Goal: Task Accomplishment & Management: Manage account settings

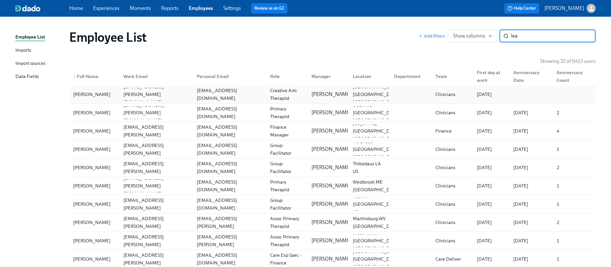
type input "lea"
click at [212, 94] on div "leafayehobbiemusic@gmail.com" at bounding box center [229, 94] width 71 height 15
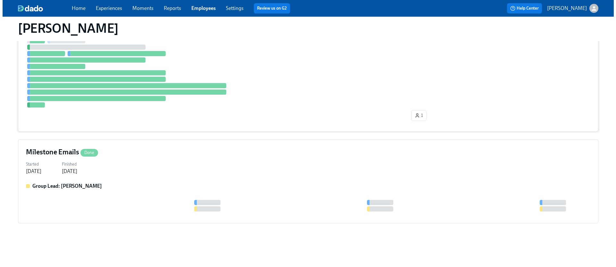
scroll to position [108, 0]
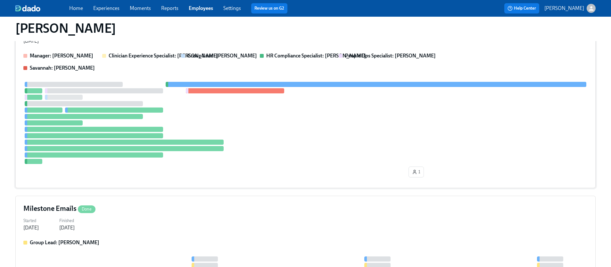
click at [211, 129] on div at bounding box center [305, 123] width 565 height 82
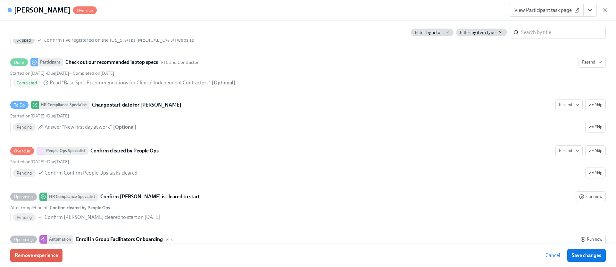
scroll to position [1225, 0]
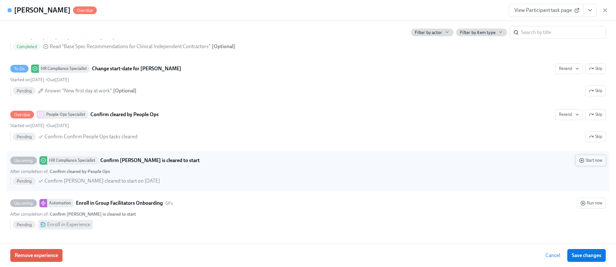
click at [583, 159] on span "Start now" at bounding box center [590, 160] width 23 height 6
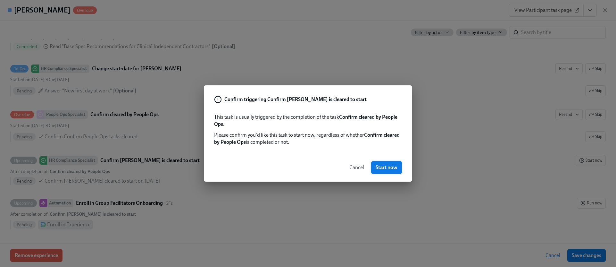
click at [385, 168] on span "Start now" at bounding box center [387, 167] width 22 height 6
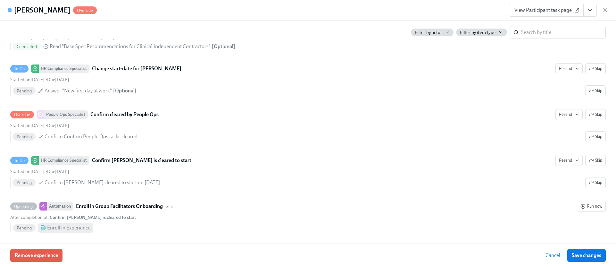
click at [593, 7] on icon "View task page" at bounding box center [590, 10] width 6 height 6
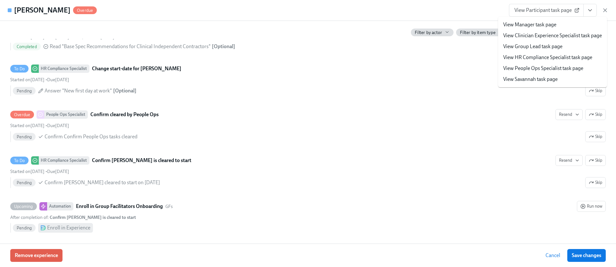
click at [536, 68] on link "View People Ops Specialist task page" at bounding box center [543, 68] width 80 height 7
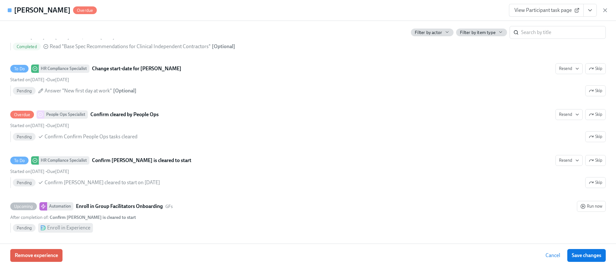
click at [590, 11] on icon "View task page" at bounding box center [590, 11] width 3 height 2
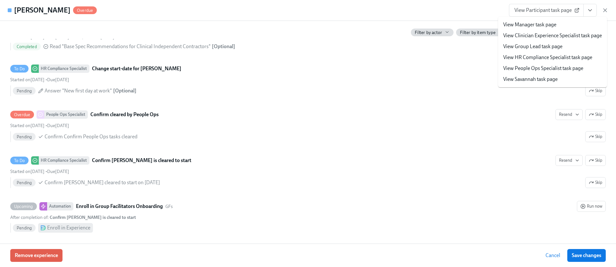
click at [532, 58] on link "View HR Compliance Specialist task page" at bounding box center [547, 57] width 89 height 7
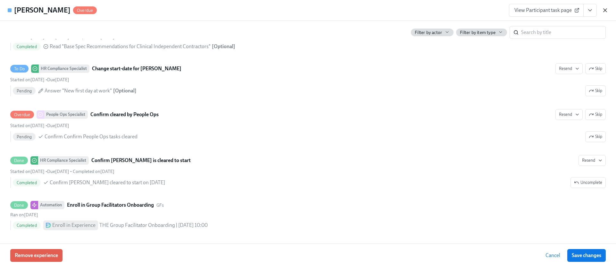
click at [606, 10] on icon "button" at bounding box center [605, 10] width 6 height 6
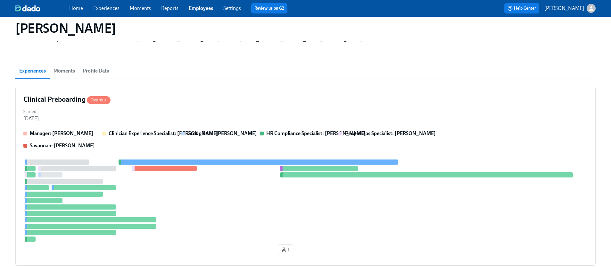
scroll to position [0, 0]
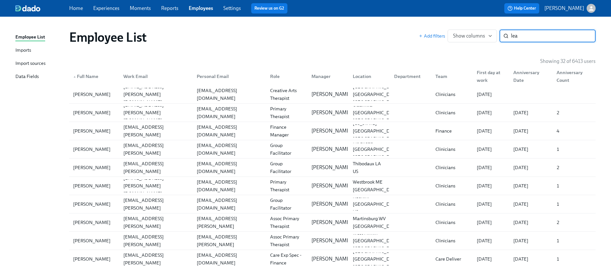
click at [545, 38] on input "lea" at bounding box center [553, 35] width 85 height 13
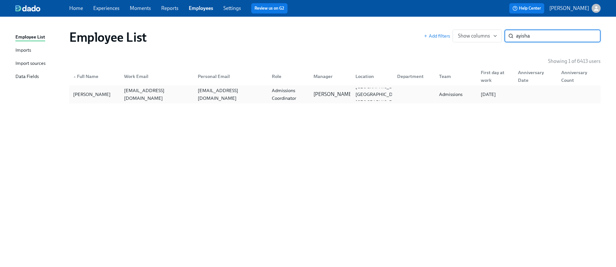
type input "ayisha"
click at [280, 99] on div "Admissions Coordinator" at bounding box center [288, 94] width 39 height 15
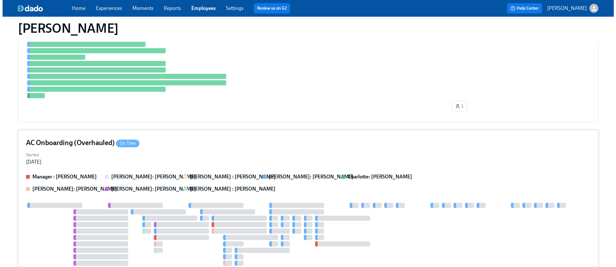
scroll to position [155, 0]
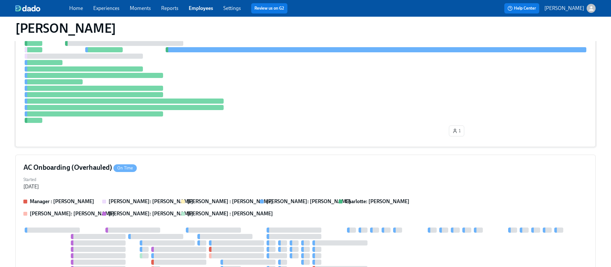
click at [206, 111] on div at bounding box center [305, 78] width 565 height 88
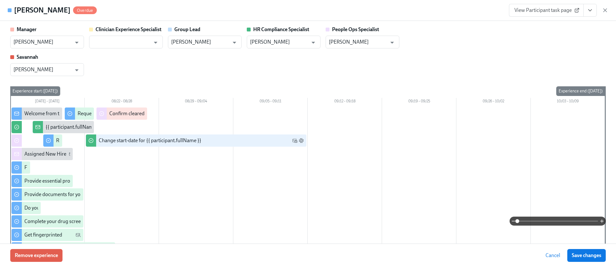
click at [593, 8] on icon "View task page" at bounding box center [590, 10] width 6 height 6
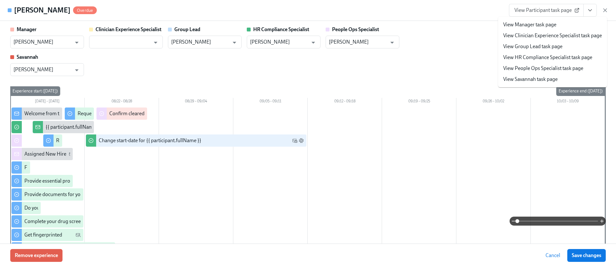
click at [537, 66] on link "View People Ops Specialist task page" at bounding box center [543, 68] width 80 height 7
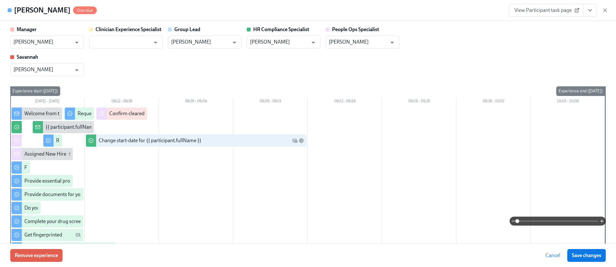
click at [585, 9] on button "View task page" at bounding box center [589, 10] width 13 height 13
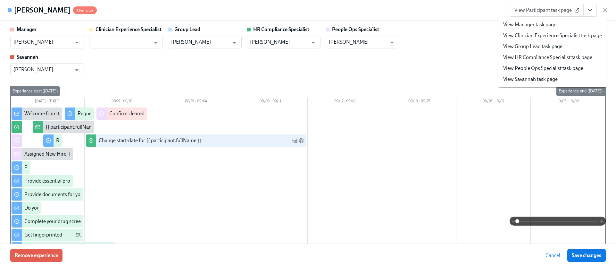
click at [530, 57] on link "View HR Compliance Specialist task page" at bounding box center [547, 57] width 89 height 7
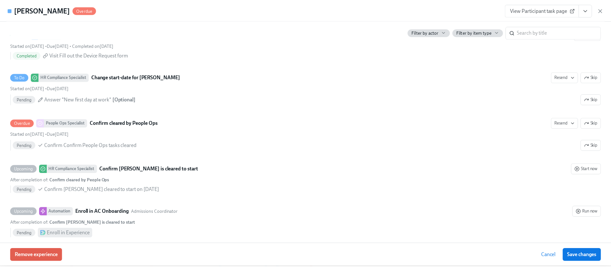
scroll to position [1285, 0]
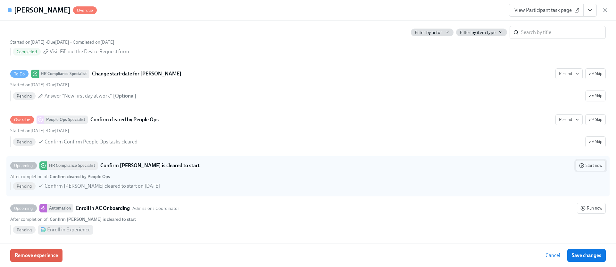
click at [586, 167] on span "Start now" at bounding box center [590, 165] width 23 height 6
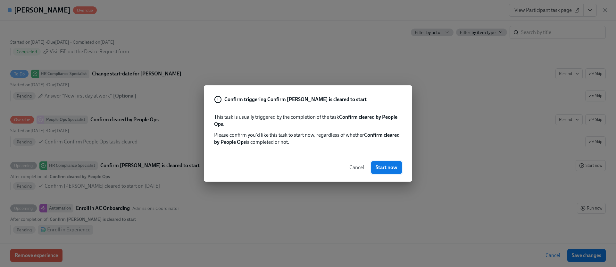
click at [390, 168] on span "Start now" at bounding box center [387, 167] width 22 height 6
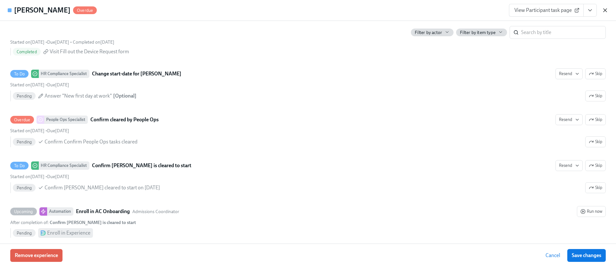
click at [606, 12] on icon "button" at bounding box center [605, 10] width 6 height 6
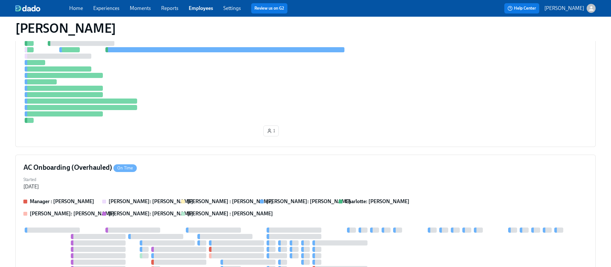
click at [203, 9] on link "Employees" at bounding box center [201, 8] width 24 height 6
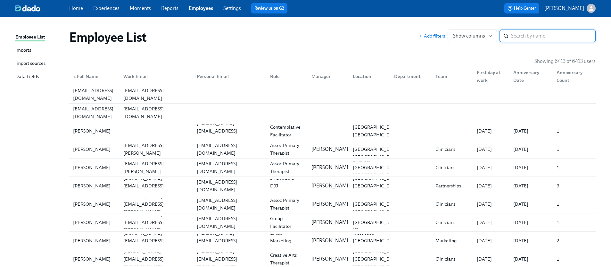
click at [531, 30] on input "search" at bounding box center [553, 35] width 85 height 13
paste input "Stacy Scott"
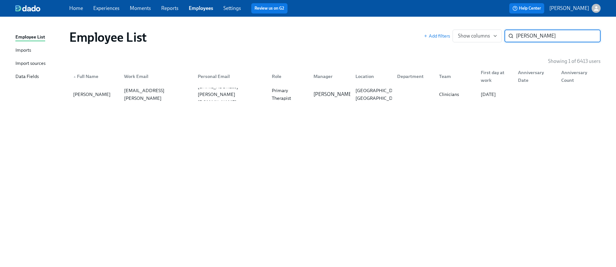
type input "Stacy Scott"
click at [180, 93] on div "stacy.scott@charliehealth.com" at bounding box center [156, 94] width 71 height 31
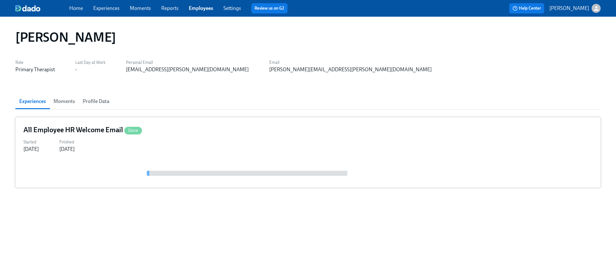
click at [180, 147] on div "Started Sep 05, 2025 Finished Aug 18, 2025" at bounding box center [307, 144] width 569 height 15
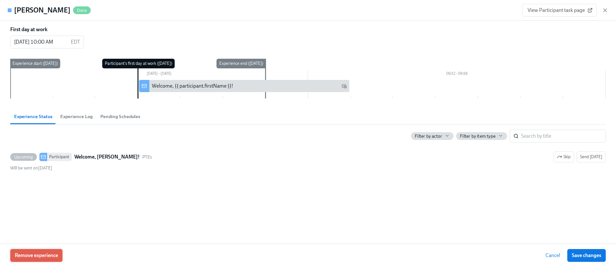
click at [38, 254] on span "Remove experience" at bounding box center [36, 255] width 43 height 6
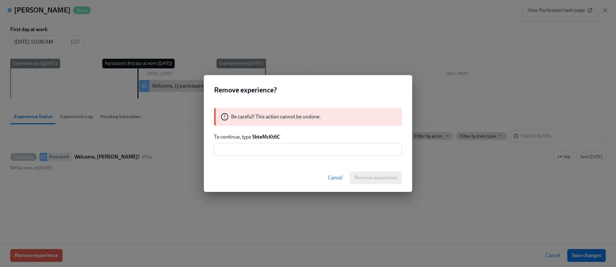
click at [261, 135] on strong "SbteMcKt6C" at bounding box center [266, 137] width 28 height 6
copy strong "SbteMcKt6C"
click at [268, 146] on input "text" at bounding box center [308, 149] width 188 height 13
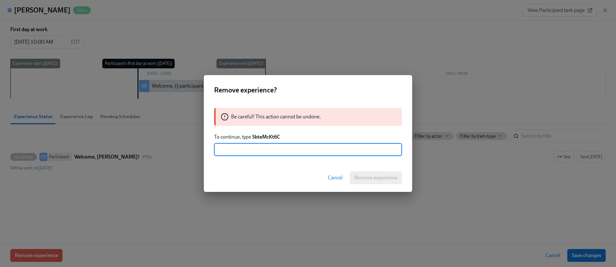
paste input "SbteMcKt6C"
type input "SbteMcKt6C"
click at [371, 172] on button "Remove experience" at bounding box center [376, 177] width 52 height 13
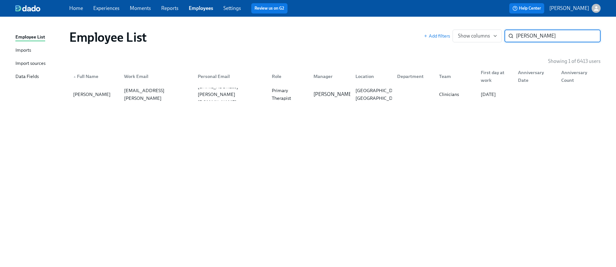
paste input "Audrey Wilson"
type input "Audrey Wilson"
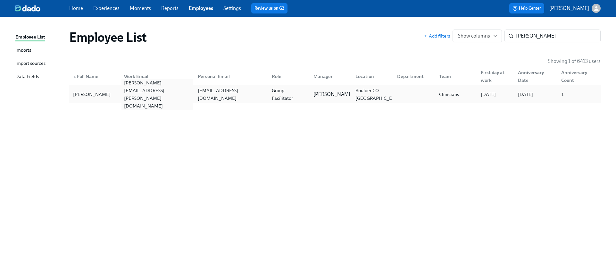
click at [162, 88] on div "audrey.wilson@charliehealth.com" at bounding box center [156, 94] width 74 height 13
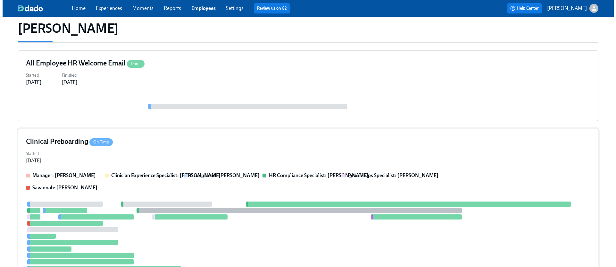
scroll to position [96, 0]
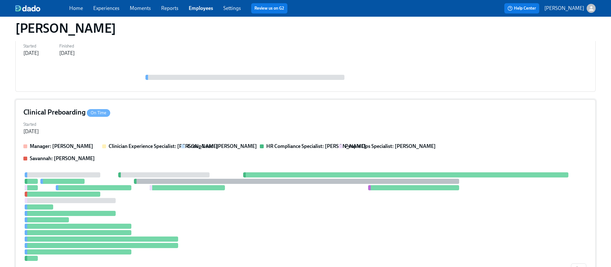
click at [153, 155] on div "Manager: Gaby Schilling Clinician Experience Specialist: Lara Babalola Group Le…" at bounding box center [305, 152] width 565 height 19
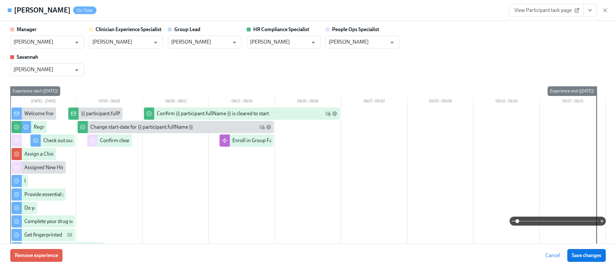
click at [39, 263] on div "Remove experience Cancel Save changes" at bounding box center [308, 254] width 616 height 23
click at [39, 258] on button "Remove experience" at bounding box center [36, 255] width 52 height 13
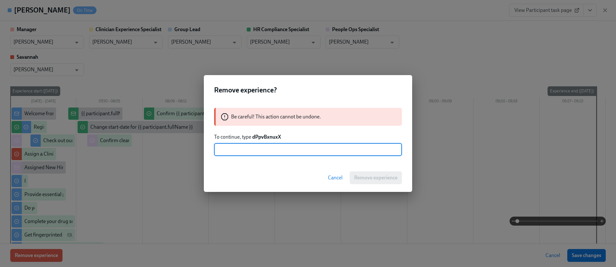
click at [275, 135] on strong "dPpvBxnuxX" at bounding box center [266, 137] width 29 height 6
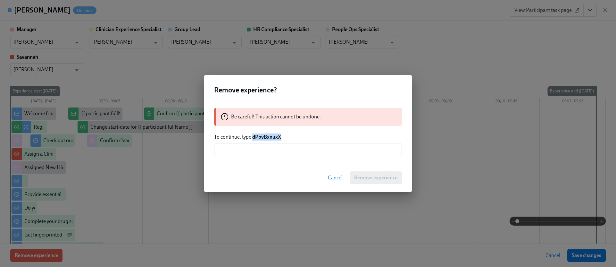
click at [275, 135] on strong "dPpvBxnuxX" at bounding box center [266, 137] width 29 height 6
copy strong "dPpvBxnuxX"
click at [272, 152] on input "text" at bounding box center [308, 149] width 188 height 13
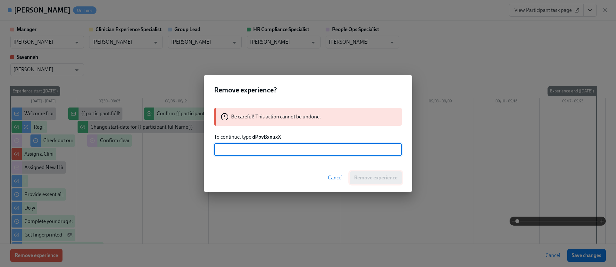
paste input "dPpvBxnuxX"
type input "dPpvBxnuxX"
click at [377, 179] on span "Remove experience" at bounding box center [375, 177] width 43 height 6
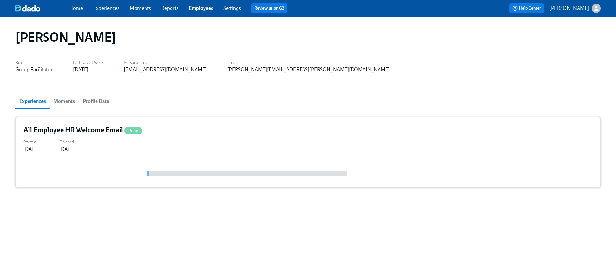
click at [165, 140] on div "Started Aug 15, 2025 Finished Aug 18, 2025" at bounding box center [307, 144] width 569 height 15
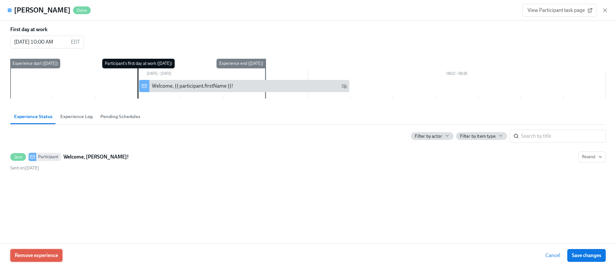
click at [58, 253] on span "Remove experience" at bounding box center [36, 255] width 43 height 6
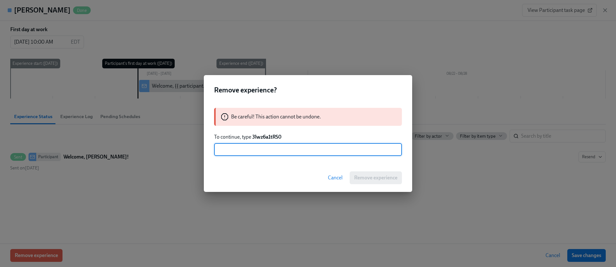
click at [272, 135] on strong "3lwz6a1tRS0" at bounding box center [266, 137] width 29 height 6
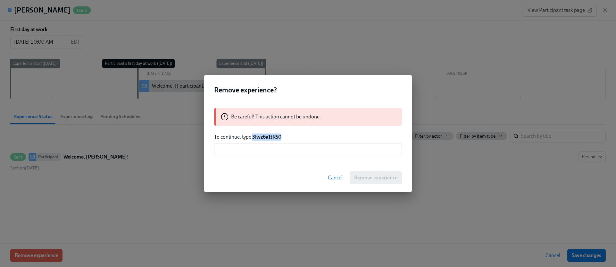
click at [272, 135] on strong "3lwz6a1tRS0" at bounding box center [266, 137] width 29 height 6
copy strong "3lwz6a1tRS0"
click at [278, 146] on input "text" at bounding box center [308, 149] width 188 height 13
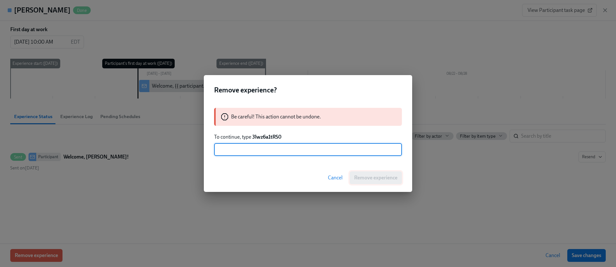
paste input "3lwz6a1tRS0"
type input "3lwz6a1tRS0"
click at [364, 179] on span "Remove experience" at bounding box center [375, 177] width 43 height 6
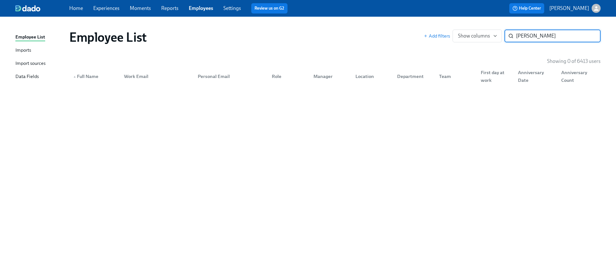
click at [523, 36] on input "Nicholas Brown" at bounding box center [558, 35] width 85 height 13
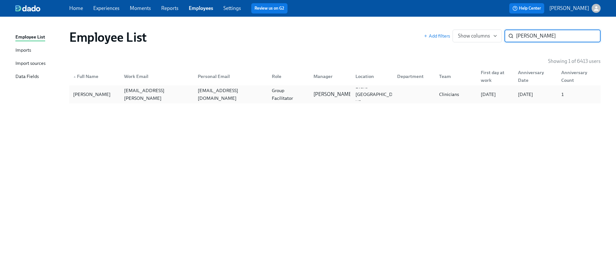
type input "Nick Brown"
click at [271, 103] on div "Nick Brown nicholas.brown@charliehealth.com nicholasb1983@gmail.com Group Facil…" at bounding box center [334, 94] width 531 height 18
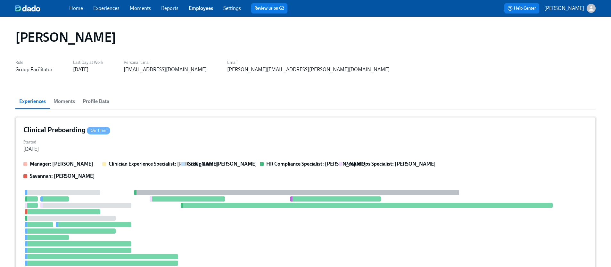
click at [182, 132] on div "Clinical Preboarding On Time" at bounding box center [305, 130] width 565 height 10
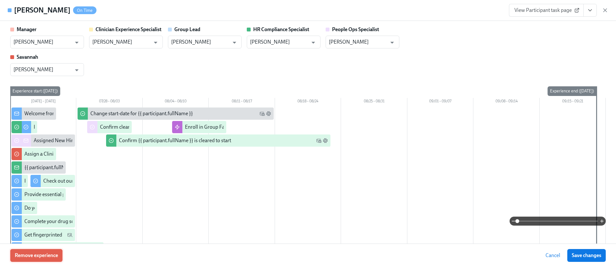
click at [47, 249] on button "Remove experience" at bounding box center [36, 255] width 52 height 13
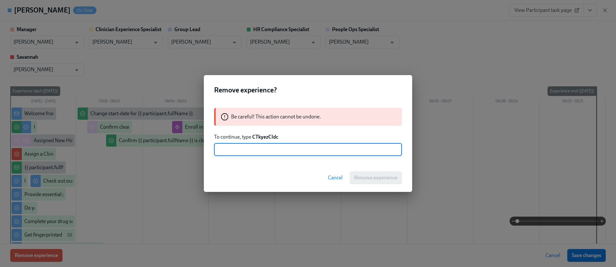
click at [259, 135] on strong "CTkyezCIdc" at bounding box center [265, 137] width 26 height 6
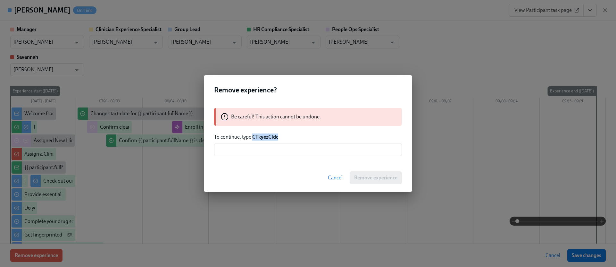
click at [259, 135] on strong "CTkyezCIdc" at bounding box center [265, 137] width 26 height 6
copy strong "CTkyezCIdc"
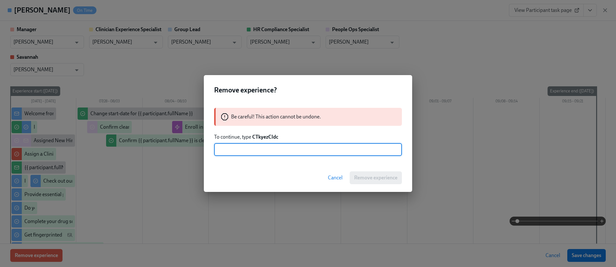
click at [268, 149] on input "text" at bounding box center [308, 149] width 188 height 13
paste input "CTkyezCIdc"
type input "CTkyezCIdc"
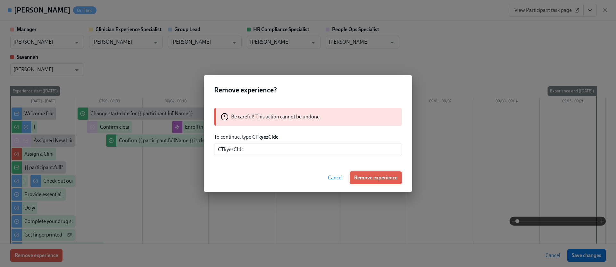
click at [357, 173] on button "Remove experience" at bounding box center [376, 177] width 52 height 13
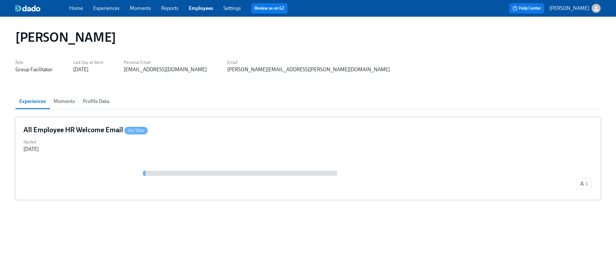
click at [210, 137] on div "Started Aug 08, 2025" at bounding box center [307, 144] width 569 height 15
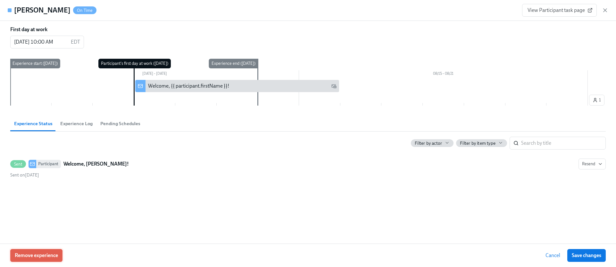
click at [54, 251] on button "Remove experience" at bounding box center [36, 255] width 52 height 13
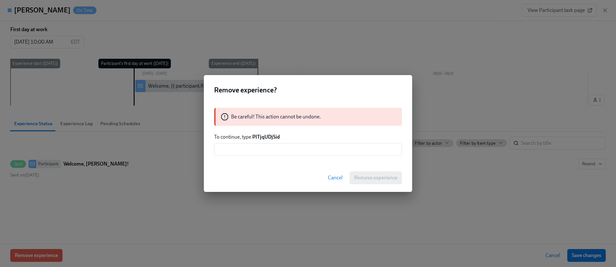
click at [261, 134] on strong "PITjqUDjSid" at bounding box center [266, 137] width 28 height 6
copy strong "PITjqUDjSid"
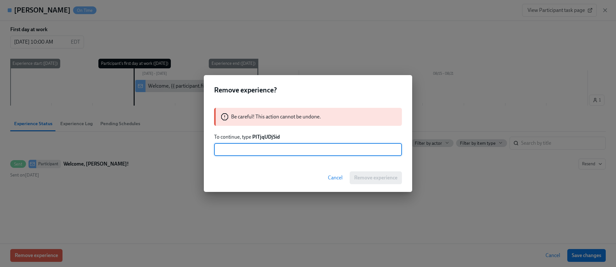
click at [262, 145] on input "text" at bounding box center [308, 149] width 188 height 13
paste input "PITjqUDjSid"
type input "PITjqUDjSid"
click at [367, 181] on button "Remove experience" at bounding box center [376, 177] width 52 height 13
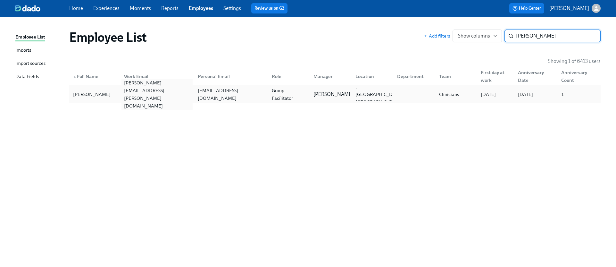
type input "Conswella Cloyd"
click at [175, 99] on div "conswella.cloyd@charliehealth.com" at bounding box center [156, 94] width 74 height 13
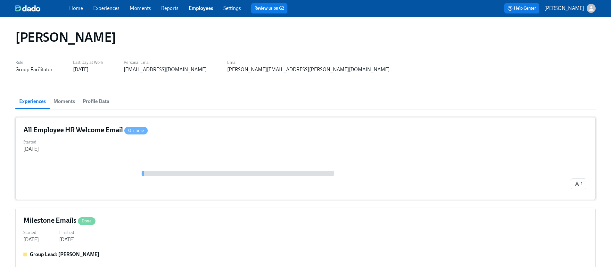
click at [127, 137] on div "Started Jul 04, 2025" at bounding box center [305, 144] width 565 height 15
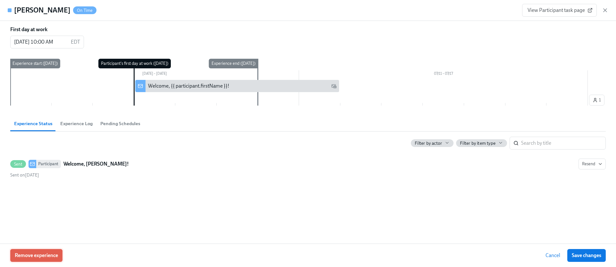
click at [38, 254] on span "Remove experience" at bounding box center [36, 255] width 43 height 6
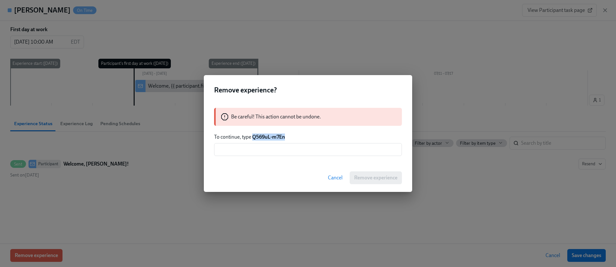
drag, startPoint x: 288, startPoint y: 136, endPoint x: 254, endPoint y: 138, distance: 34.0
click at [254, 138] on p "To continue, type Q569uL-m7En" at bounding box center [308, 136] width 188 height 7
copy strong "Q569uL-m7En"
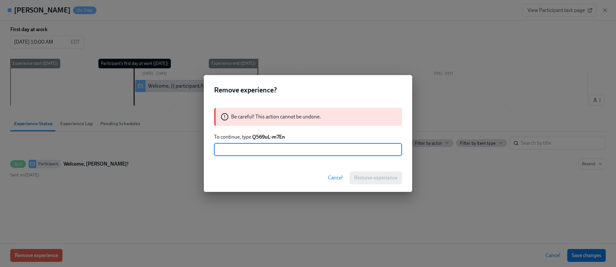
click at [262, 145] on input "text" at bounding box center [308, 149] width 188 height 13
paste input "Q569uL-m7En"
type input "Q569uL-m7En"
click at [356, 172] on button "Remove experience" at bounding box center [376, 177] width 52 height 13
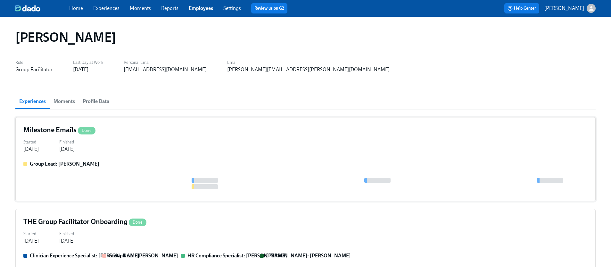
click at [163, 165] on div "Group Lead: Sarah Dunn" at bounding box center [305, 163] width 565 height 7
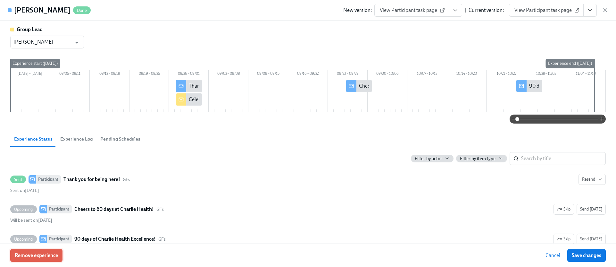
click at [50, 258] on button "Remove experience" at bounding box center [36, 255] width 52 height 13
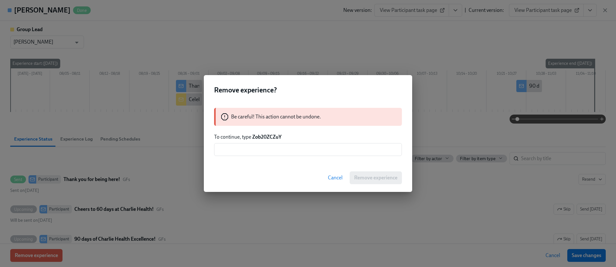
click at [261, 138] on strong "Zob20ZCZuY" at bounding box center [266, 137] width 29 height 6
copy strong "Zob20ZCZuY"
click at [268, 148] on input "text" at bounding box center [308, 149] width 188 height 13
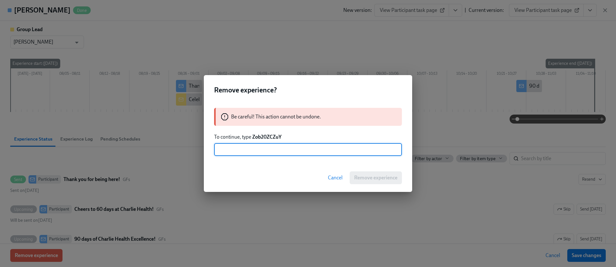
paste input "Zob20ZCZuY"
type input "Zob20ZCZuY"
click at [362, 180] on span "Remove experience" at bounding box center [375, 177] width 43 height 6
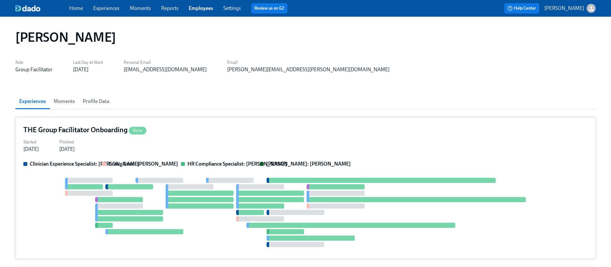
click at [148, 164] on strong "Group Lead: Sarah Dunn" at bounding box center [144, 164] width 70 height 6
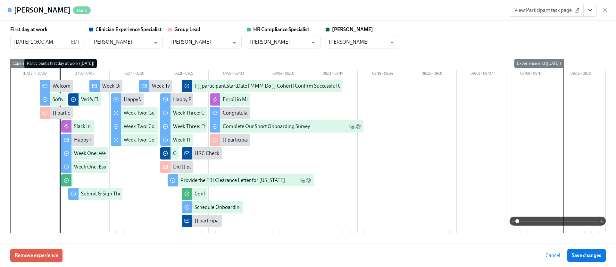
click at [58, 254] on span "Remove experience" at bounding box center [36, 255] width 43 height 6
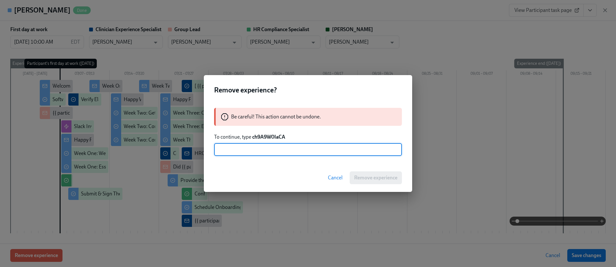
click at [266, 137] on strong "ch9A9W0IaCA" at bounding box center [268, 137] width 33 height 6
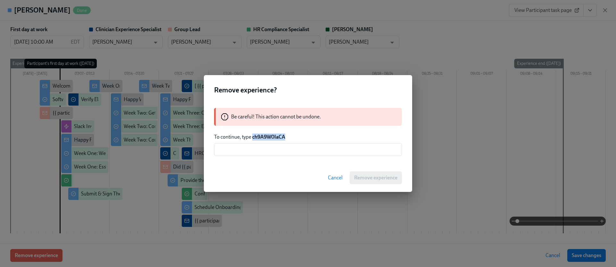
click at [266, 137] on strong "ch9A9W0IaCA" at bounding box center [268, 137] width 33 height 6
copy strong "ch9A9W0IaCA"
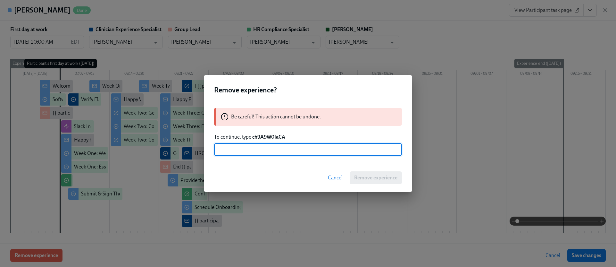
click at [272, 144] on input "text" at bounding box center [308, 149] width 188 height 13
paste input "ch9A9W0IaCA"
type input "ch9A9W0IaCA"
click at [369, 177] on span "Remove experience" at bounding box center [375, 177] width 43 height 6
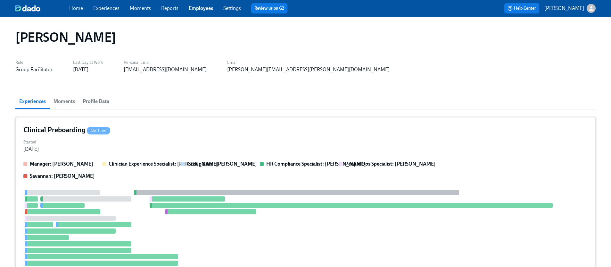
click at [189, 130] on div "Clinical Preboarding On Time" at bounding box center [305, 130] width 565 height 10
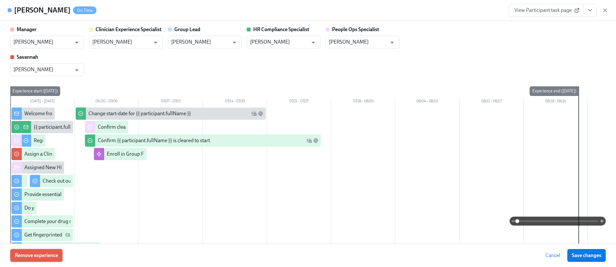
click at [48, 255] on span "Remove experience" at bounding box center [36, 255] width 43 height 6
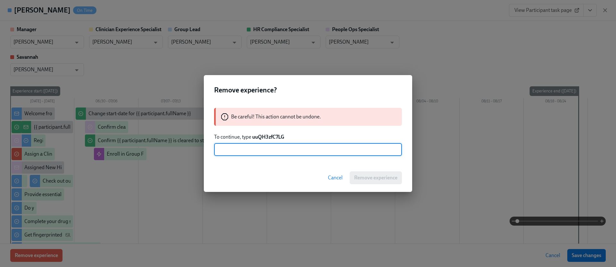
click at [259, 137] on strong "uuQH3zfC7LG" at bounding box center [268, 137] width 32 height 6
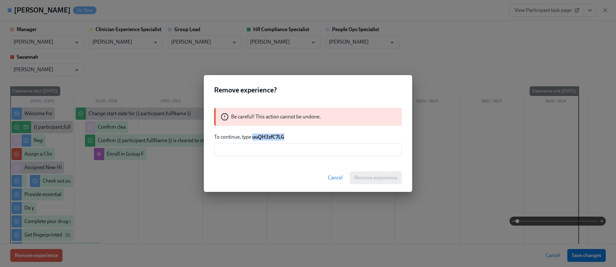
click at [259, 137] on strong "uuQH3zfC7LG" at bounding box center [268, 137] width 32 height 6
copy strong "uuQH3zfC7LG"
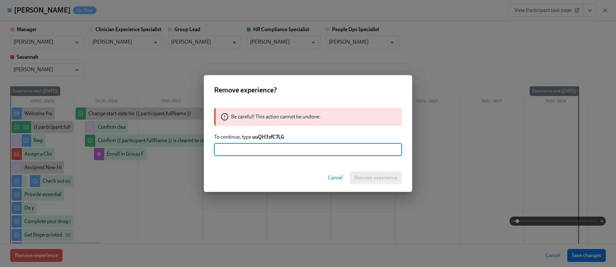
click at [264, 143] on input "text" at bounding box center [308, 149] width 188 height 13
paste input "uuQH3zfC7LG"
type input "uuQH3zfC7LG"
click at [376, 182] on button "Remove experience" at bounding box center [376, 177] width 52 height 13
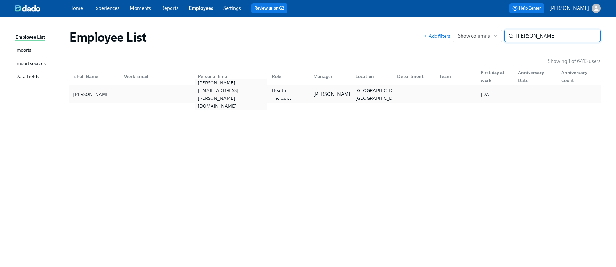
type input "Allison Kacmar"
click at [205, 94] on div "allison.kacmar@gmail.com" at bounding box center [230, 94] width 71 height 31
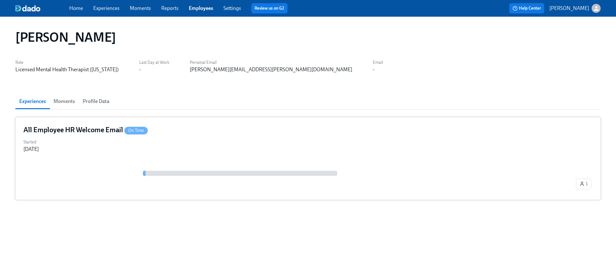
click at [152, 144] on div "Started Aug 08, 2025" at bounding box center [307, 144] width 569 height 15
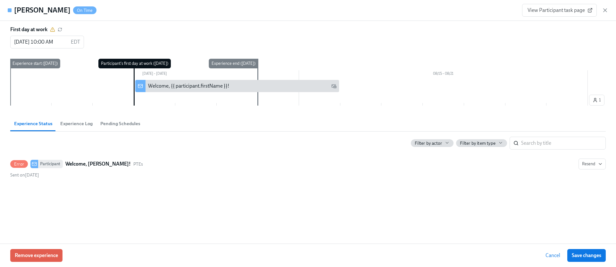
click at [37, 248] on div "Remove experience Cancel Save changes" at bounding box center [308, 254] width 616 height 23
click at [37, 251] on button "Remove experience" at bounding box center [36, 255] width 52 height 13
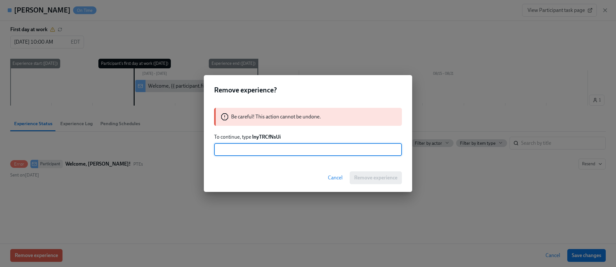
click at [266, 136] on strong "lnyTRCfNsUi" at bounding box center [266, 137] width 29 height 6
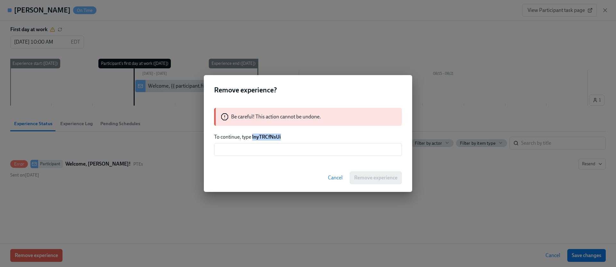
click at [266, 136] on strong "lnyTRCfNsUi" at bounding box center [266, 137] width 29 height 6
copy strong "lnyTRCfNsUi"
click at [274, 150] on input "text" at bounding box center [308, 149] width 188 height 13
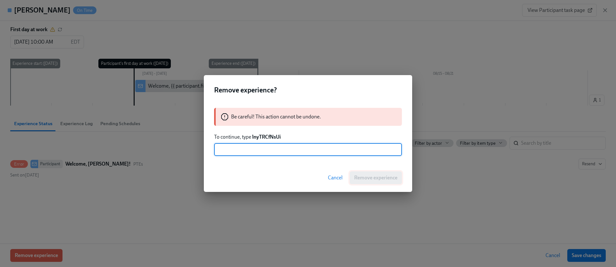
paste input "lnyTRCfNsUi"
type input "lnyTRCfNsUi"
click at [363, 181] on button "Remove experience" at bounding box center [376, 177] width 52 height 13
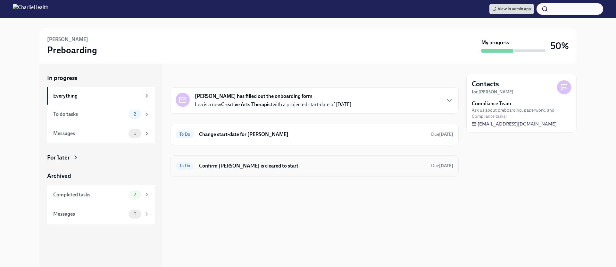
click at [249, 167] on h6 "Confirm [PERSON_NAME] is cleared to start" at bounding box center [312, 165] width 227 height 7
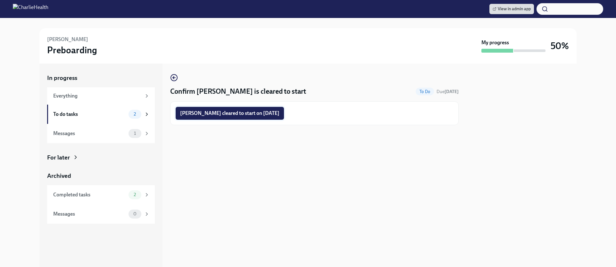
click at [249, 108] on button "Lea Adams cleared to start on 09/08/2025" at bounding box center [230, 113] width 108 height 13
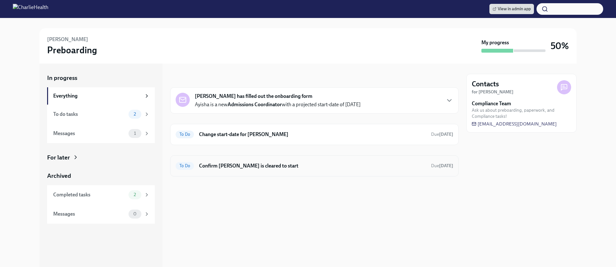
click at [260, 163] on h6 "Confirm [PERSON_NAME] is cleared to start" at bounding box center [312, 165] width 227 height 7
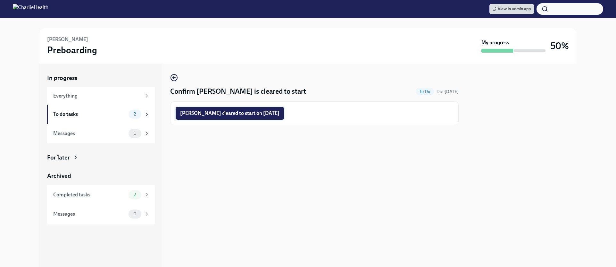
click at [250, 108] on button "Ayisha King cleared to start on 09/08/2025" at bounding box center [230, 113] width 108 height 13
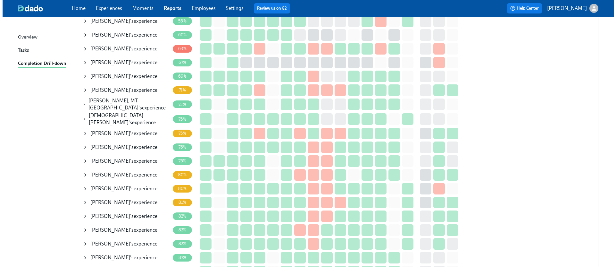
scroll to position [210, 0]
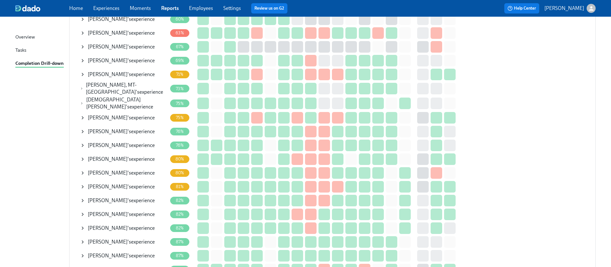
click at [87, 223] on div "Megann Rogers 's experience" at bounding box center [123, 228] width 87 height 13
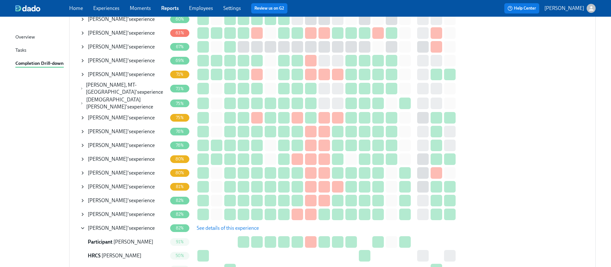
click at [205, 225] on span "See details of this experience" at bounding box center [228, 228] width 62 height 6
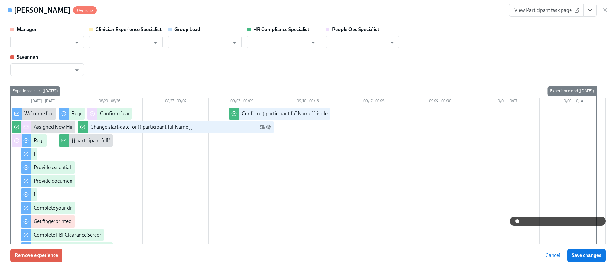
type input "Jackie LeBlanc"
type input "Chelsey Mendoza"
type input "Jacqueline Jean"
type input "Savannah Doherty"
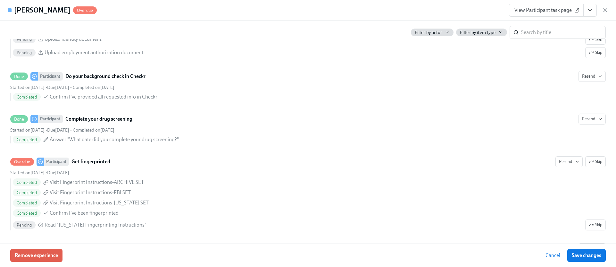
scroll to position [912, 0]
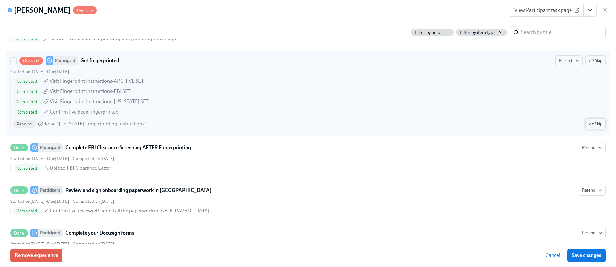
click at [589, 126] on icon "button" at bounding box center [591, 123] width 5 height 5
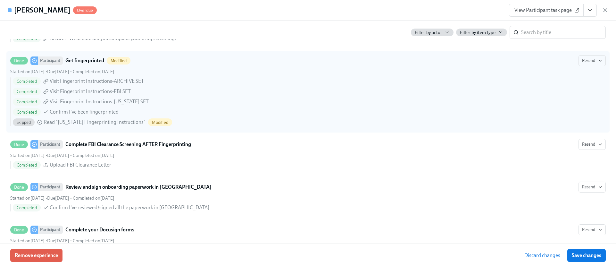
click at [583, 251] on button "Save changes" at bounding box center [586, 255] width 38 height 13
click at [594, 9] on button "View task page" at bounding box center [589, 10] width 13 height 13
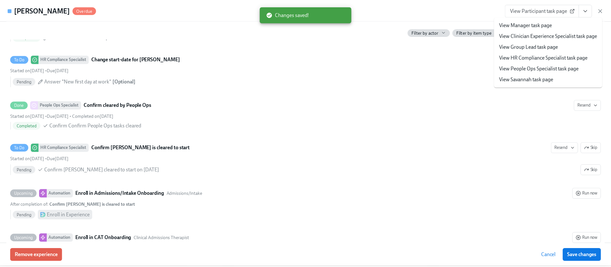
scroll to position [1307, 0]
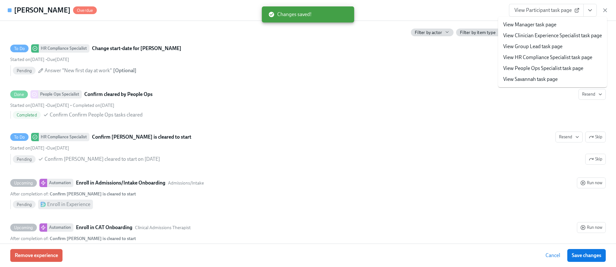
click at [534, 57] on link "View HR Compliance Specialist task page" at bounding box center [547, 57] width 89 height 7
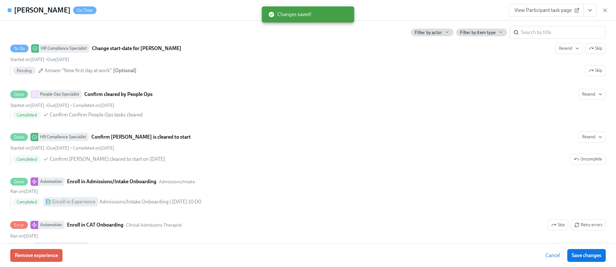
click at [609, 11] on div "Megann Rogers On Time View Participant task page" at bounding box center [308, 10] width 616 height 21
click at [606, 10] on icon "button" at bounding box center [605, 10] width 6 height 6
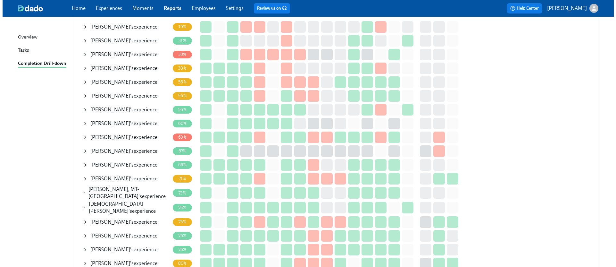
scroll to position [134, 0]
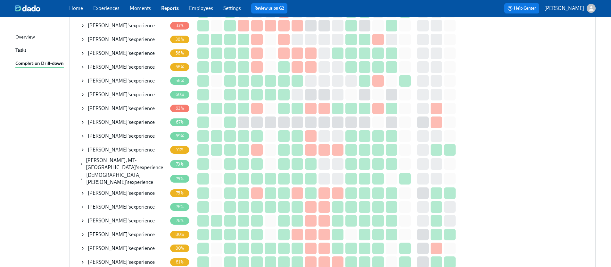
click at [94, 218] on span "[PERSON_NAME]" at bounding box center [108, 220] width 40 height 6
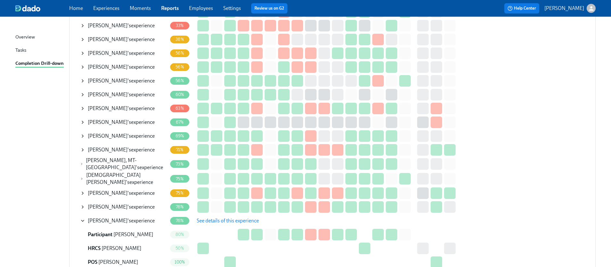
click at [217, 217] on span "See details of this experience" at bounding box center [228, 220] width 62 height 6
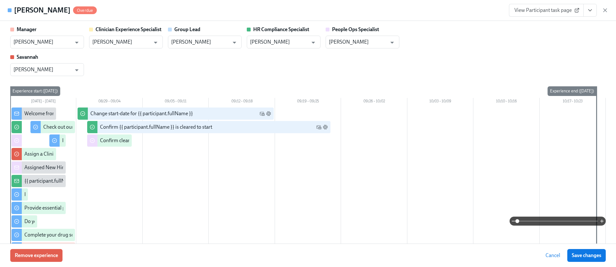
click at [596, 11] on button "View task page" at bounding box center [589, 10] width 13 height 13
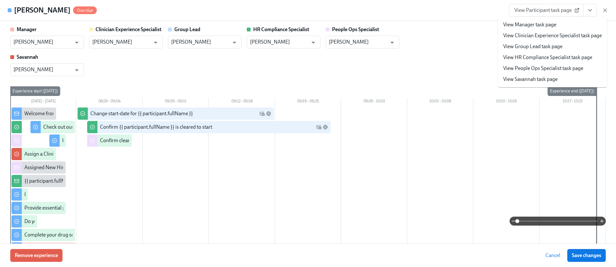
click at [542, 57] on link "View HR Compliance Specialist task page" at bounding box center [547, 57] width 89 height 7
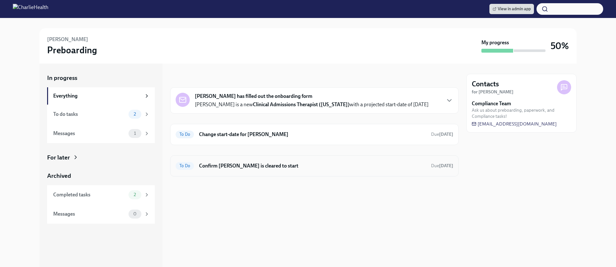
click at [233, 169] on div "To Do Confirm [PERSON_NAME] is cleared to start Due [DATE]" at bounding box center [315, 166] width 278 height 10
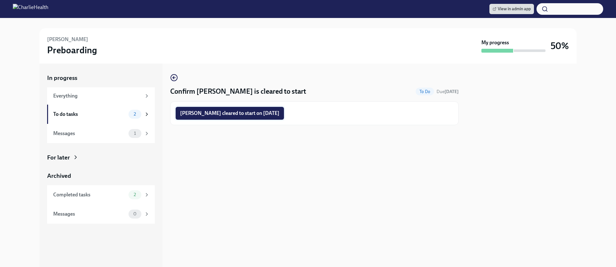
click at [232, 108] on button "[PERSON_NAME] cleared to start on [DATE]" at bounding box center [230, 113] width 108 height 13
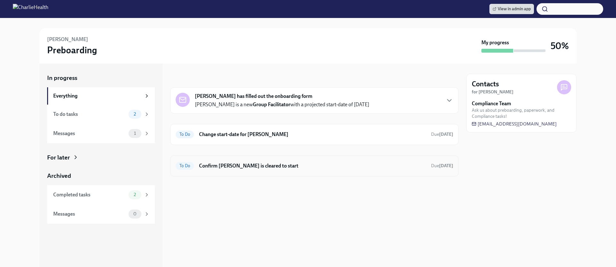
click at [287, 166] on h6 "Confirm [PERSON_NAME] is cleared to start" at bounding box center [312, 165] width 227 height 7
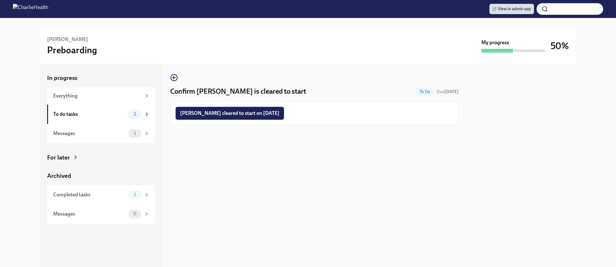
click at [259, 112] on span "[PERSON_NAME] cleared to start on [DATE]" at bounding box center [229, 113] width 99 height 6
